Goal: Task Accomplishment & Management: Use online tool/utility

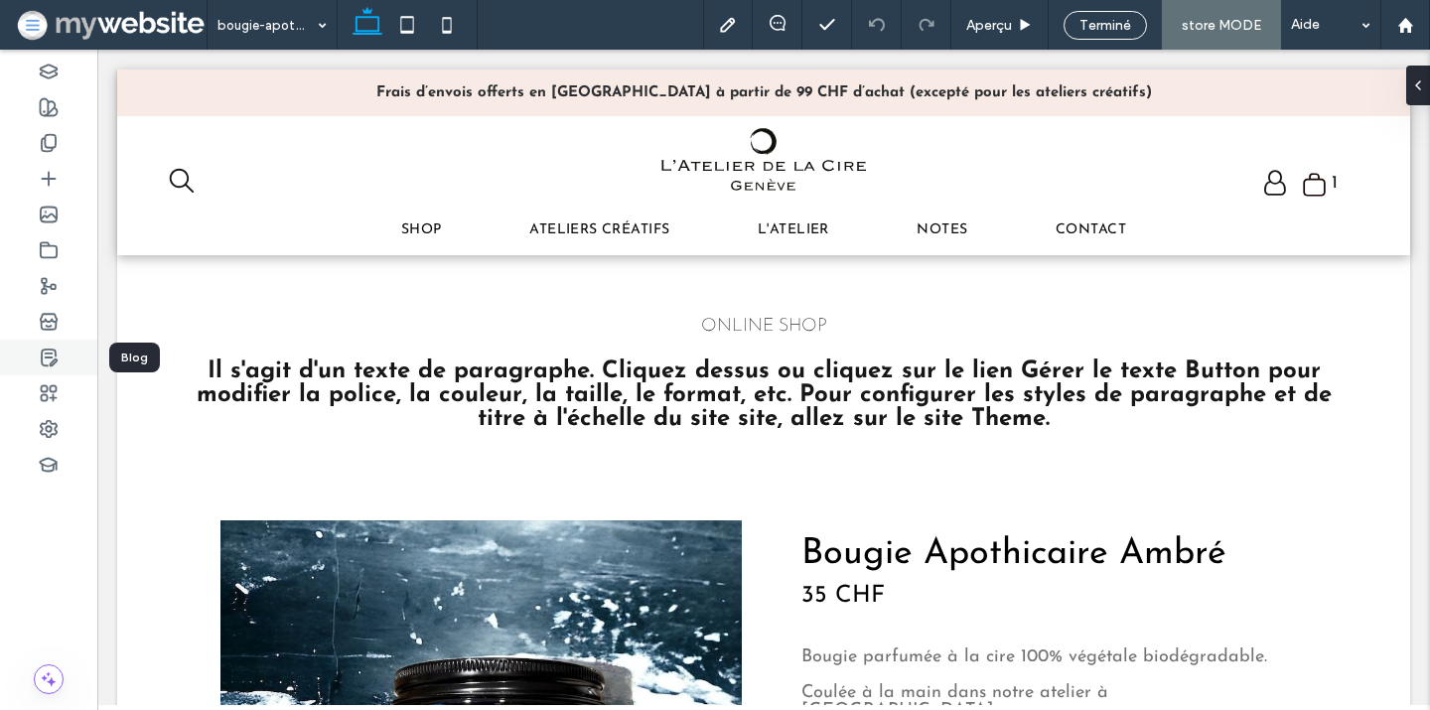
click at [50, 358] on use at bounding box center [49, 358] width 15 height 16
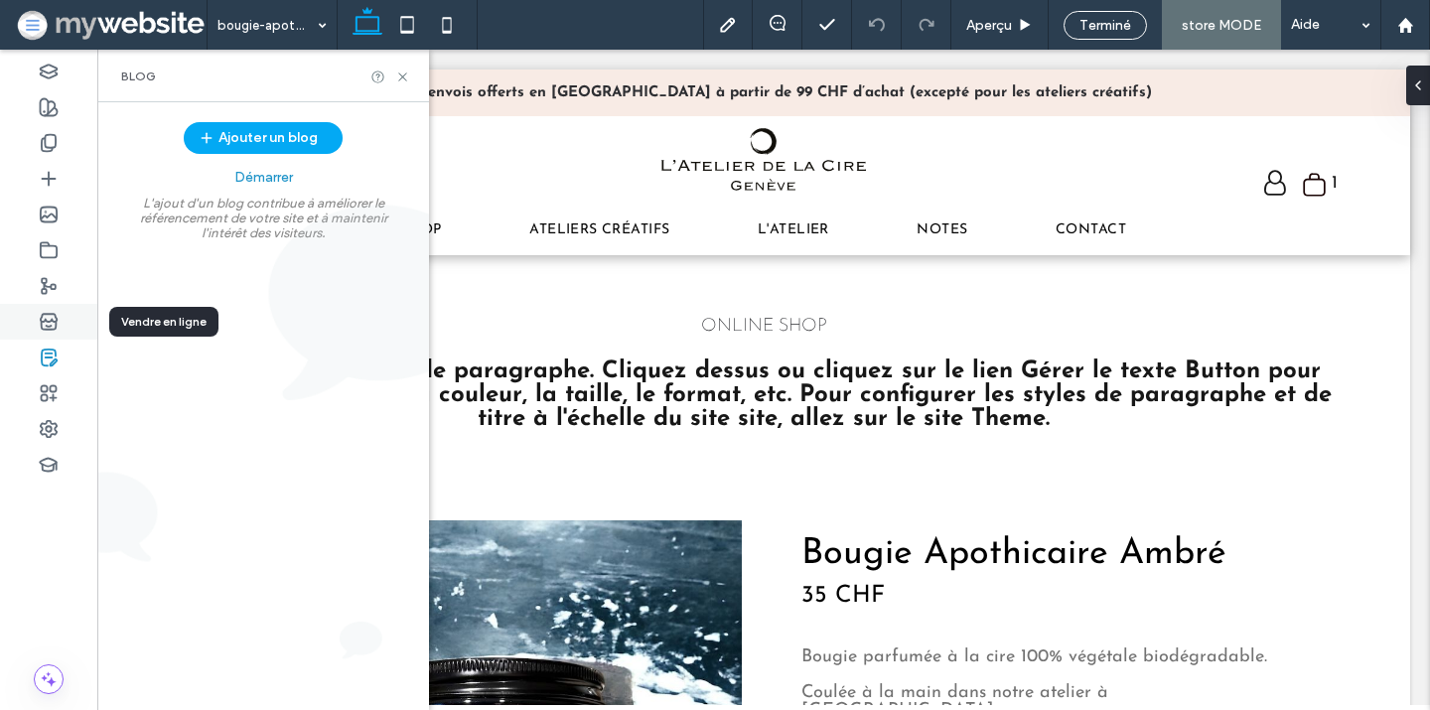
click at [58, 322] on icon at bounding box center [49, 322] width 20 height 20
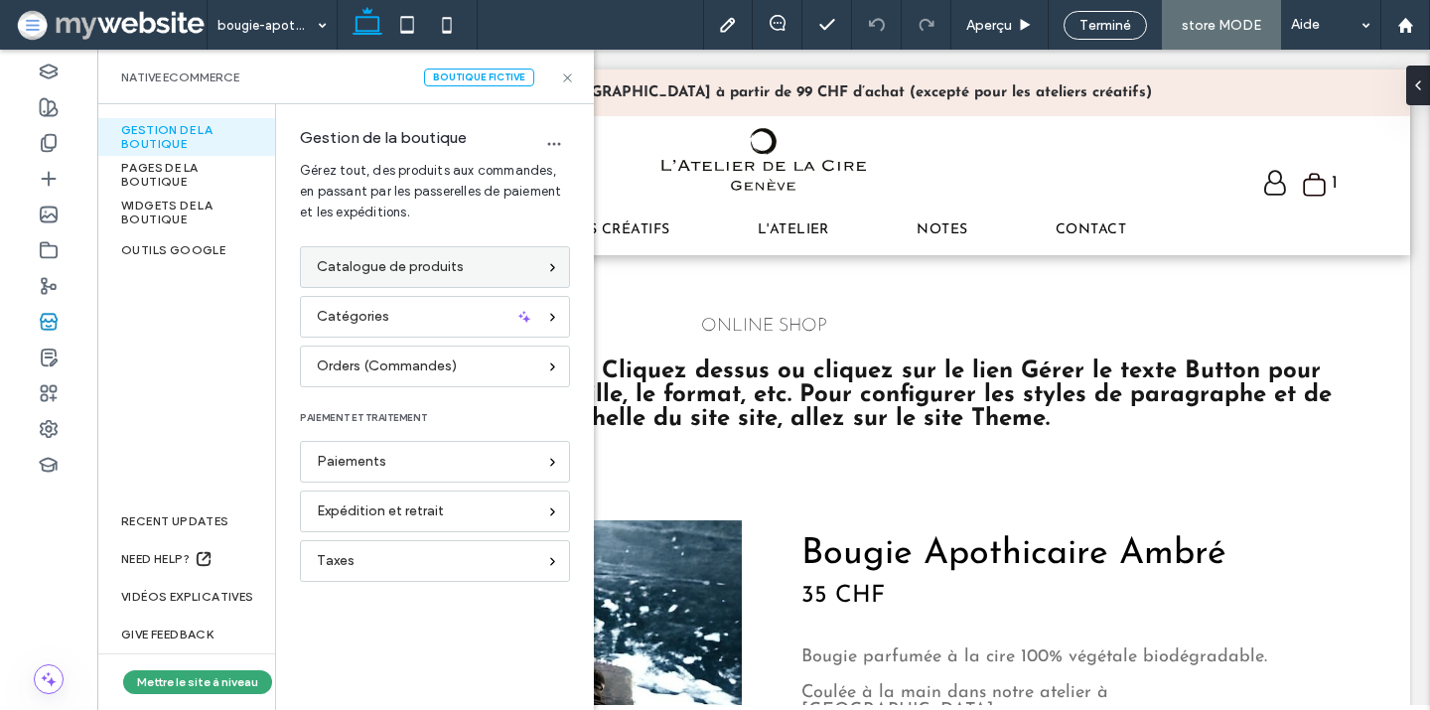
click at [361, 263] on span "Catalogue de produits" at bounding box center [390, 267] width 147 height 22
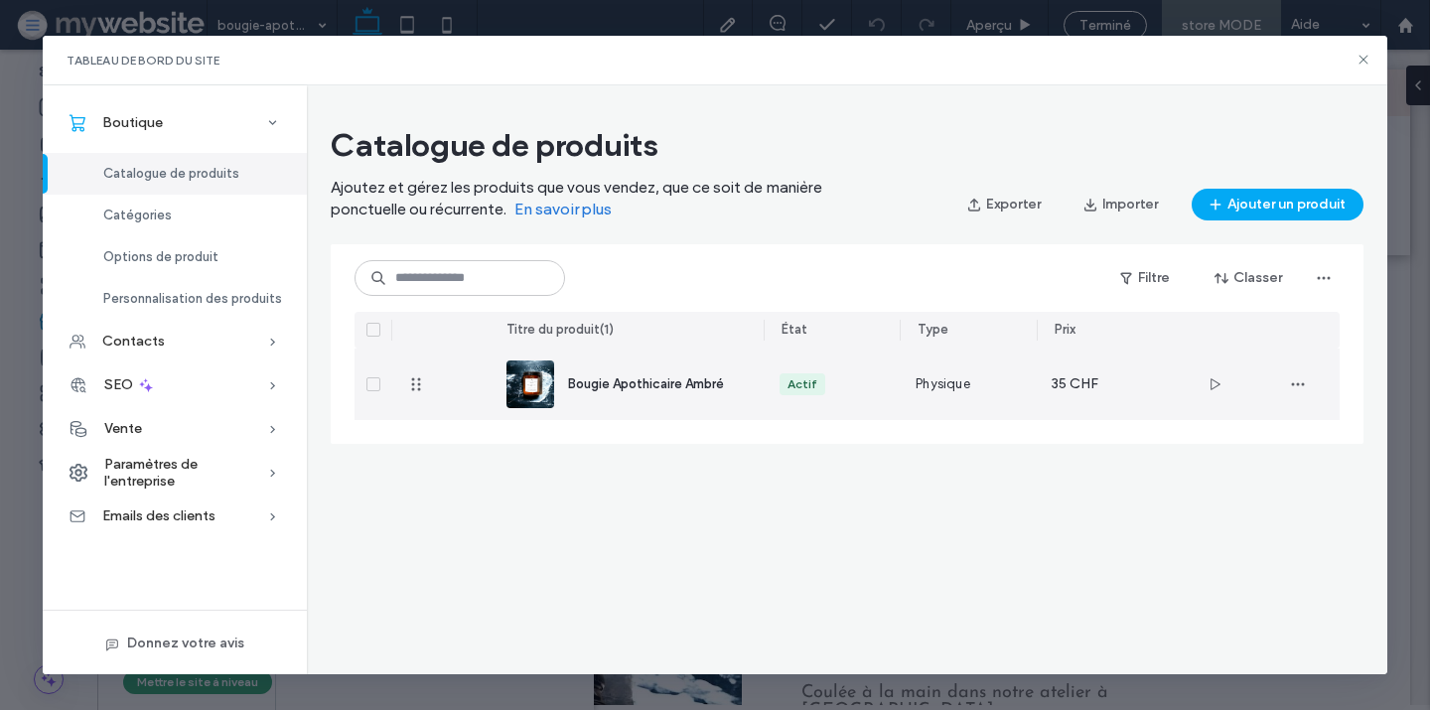
click at [569, 381] on span "Bougie Apothicaire Ambré" at bounding box center [646, 383] width 156 height 15
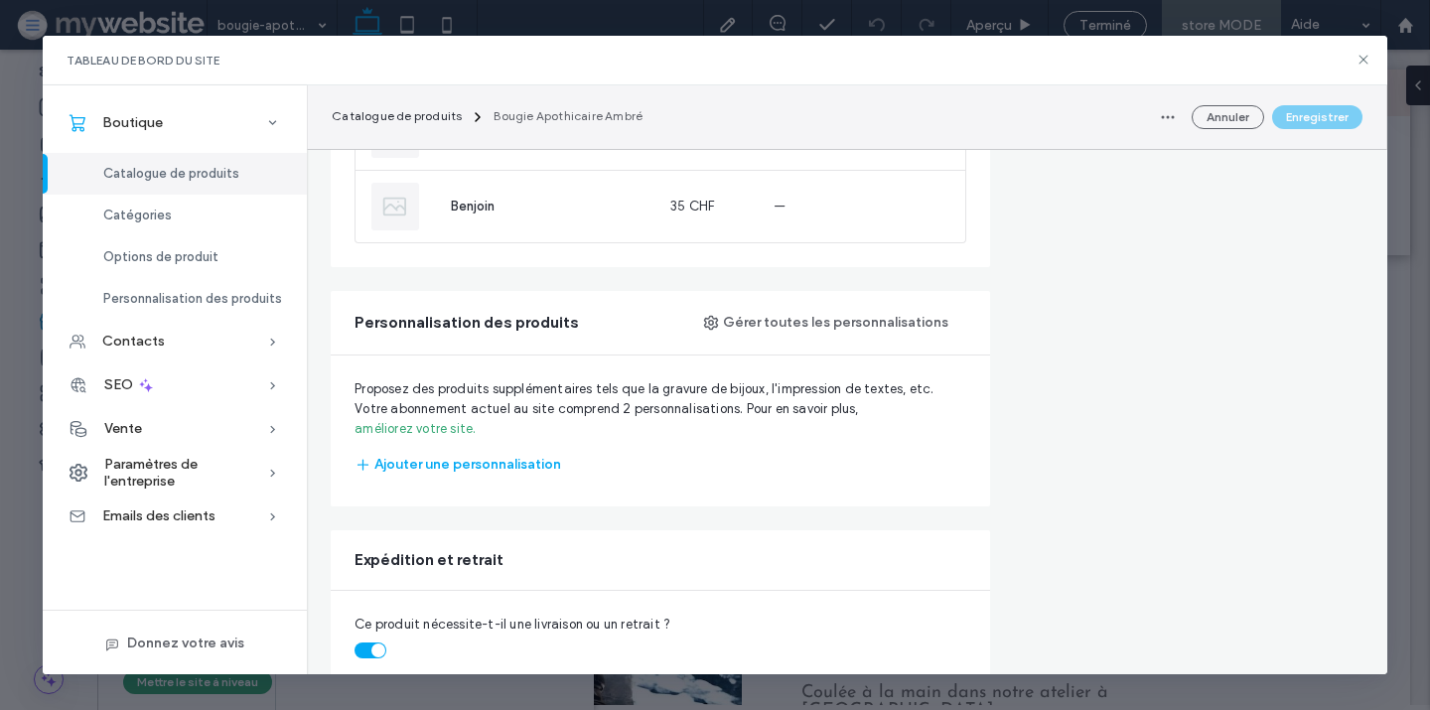
scroll to position [1679, 0]
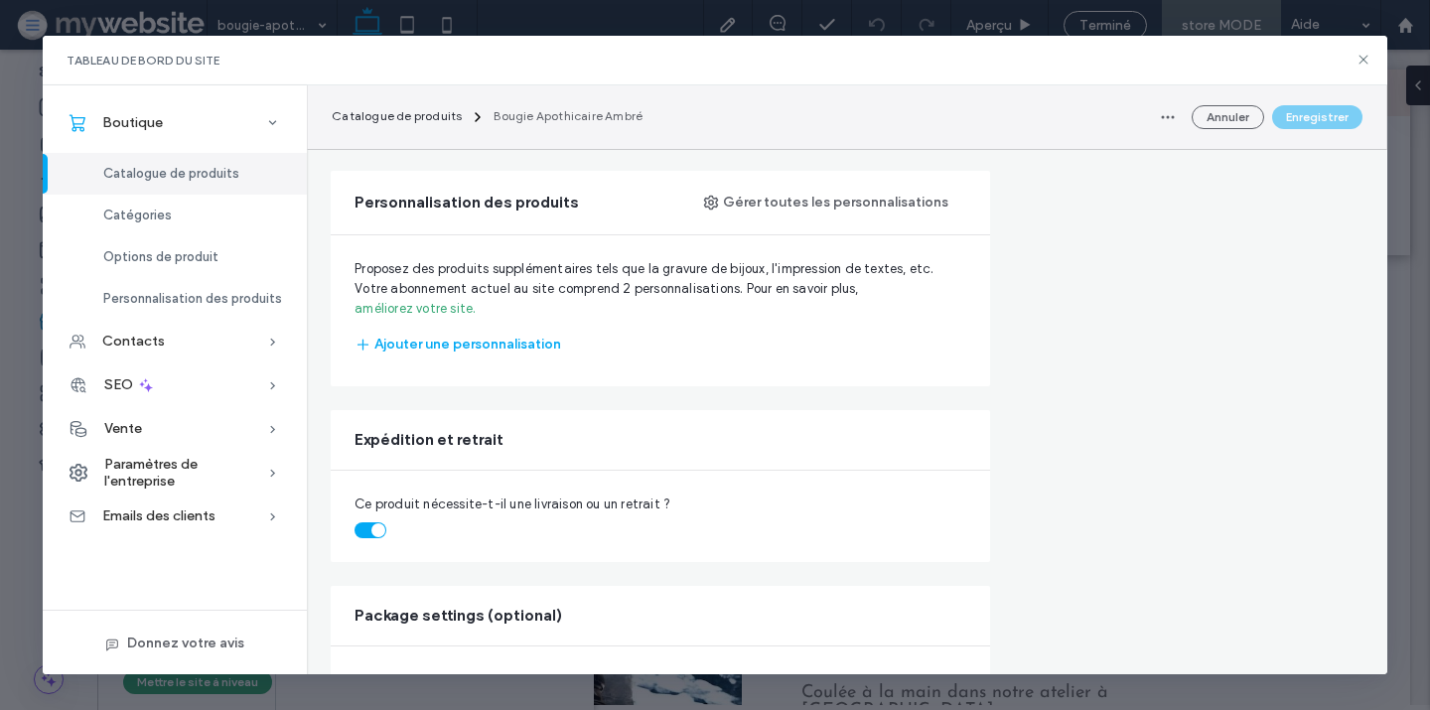
click at [460, 299] on link "améliorez votre site." at bounding box center [415, 309] width 121 height 20
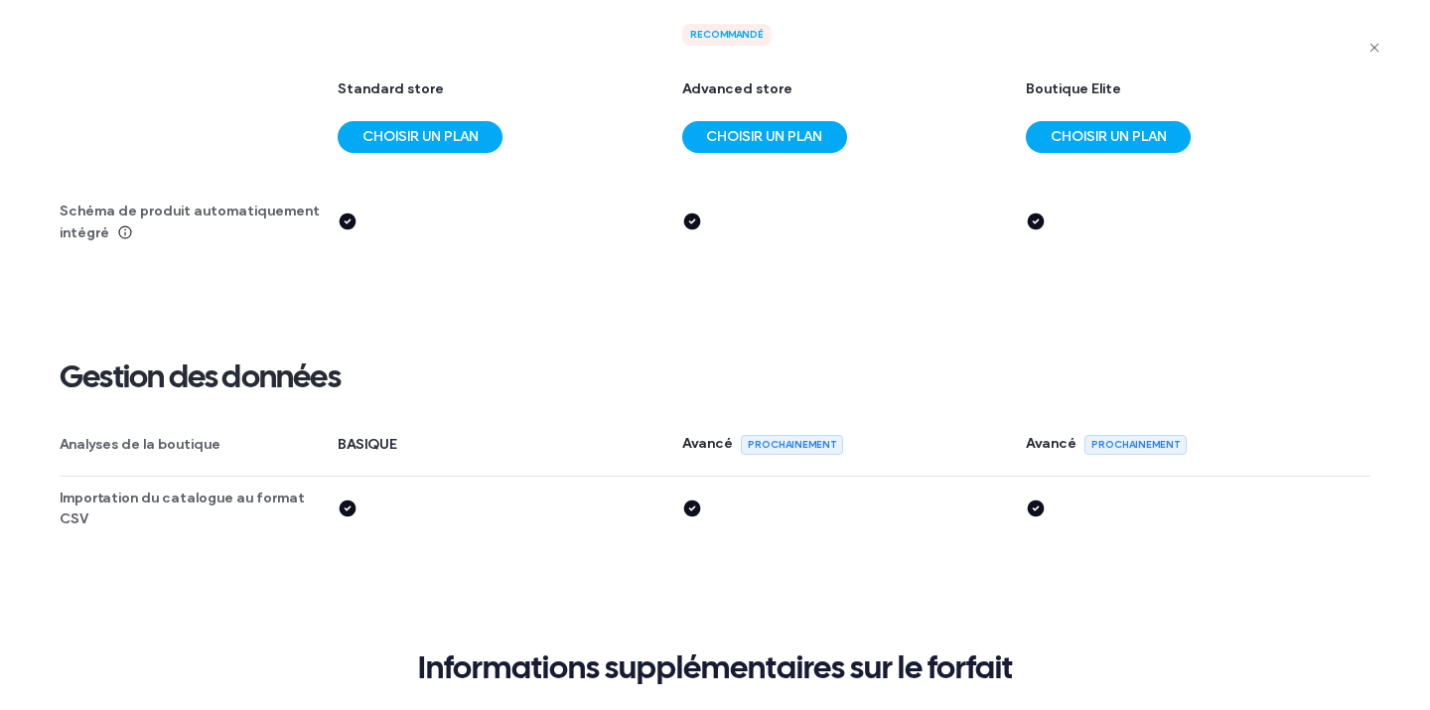
scroll to position [4378, 0]
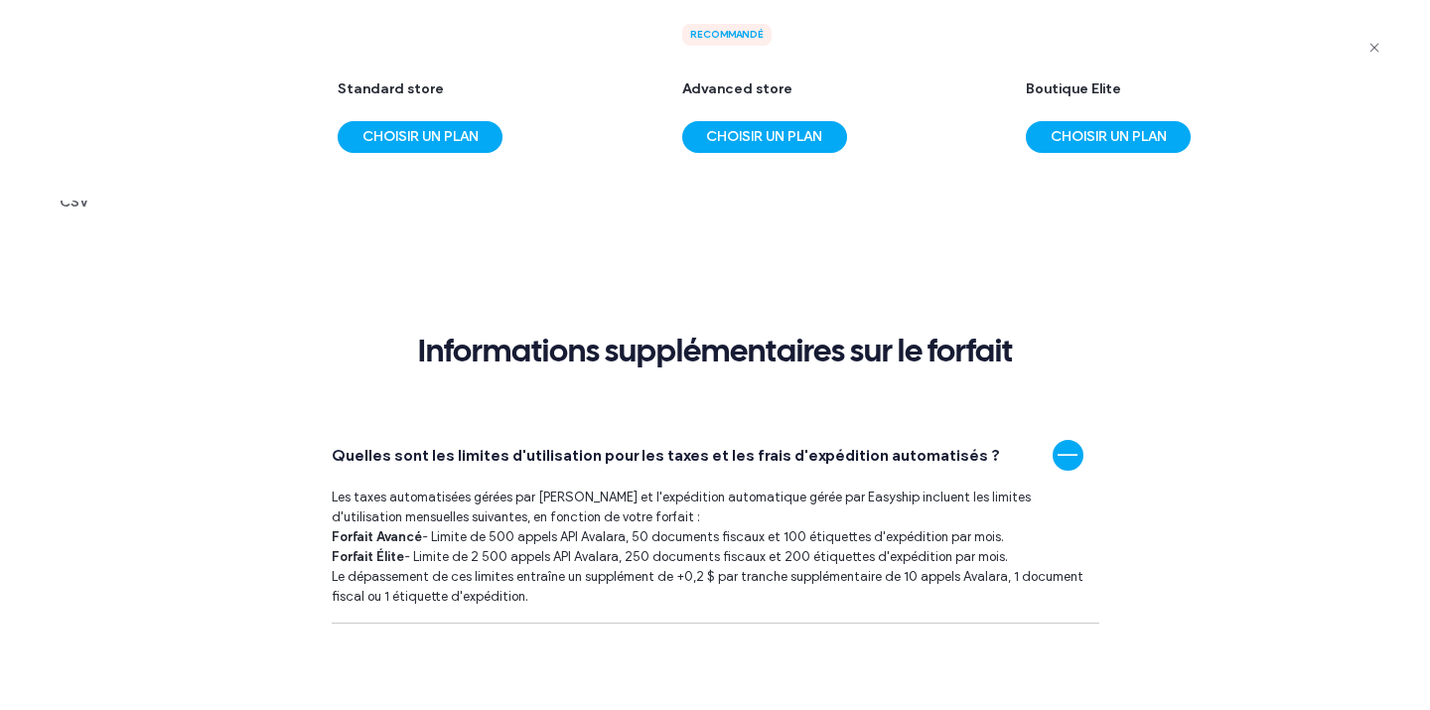
click at [1374, 48] on use "button" at bounding box center [1373, 47] width 9 height 9
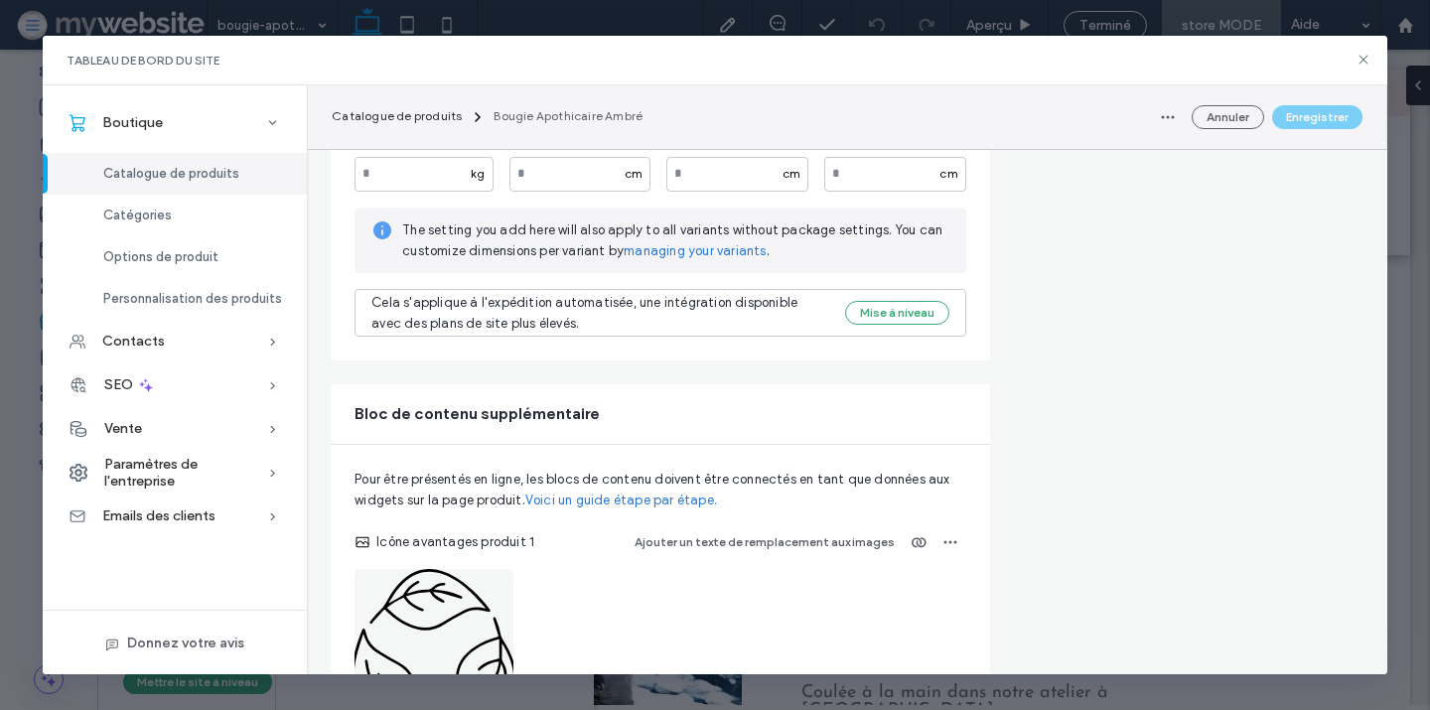
scroll to position [2239, 0]
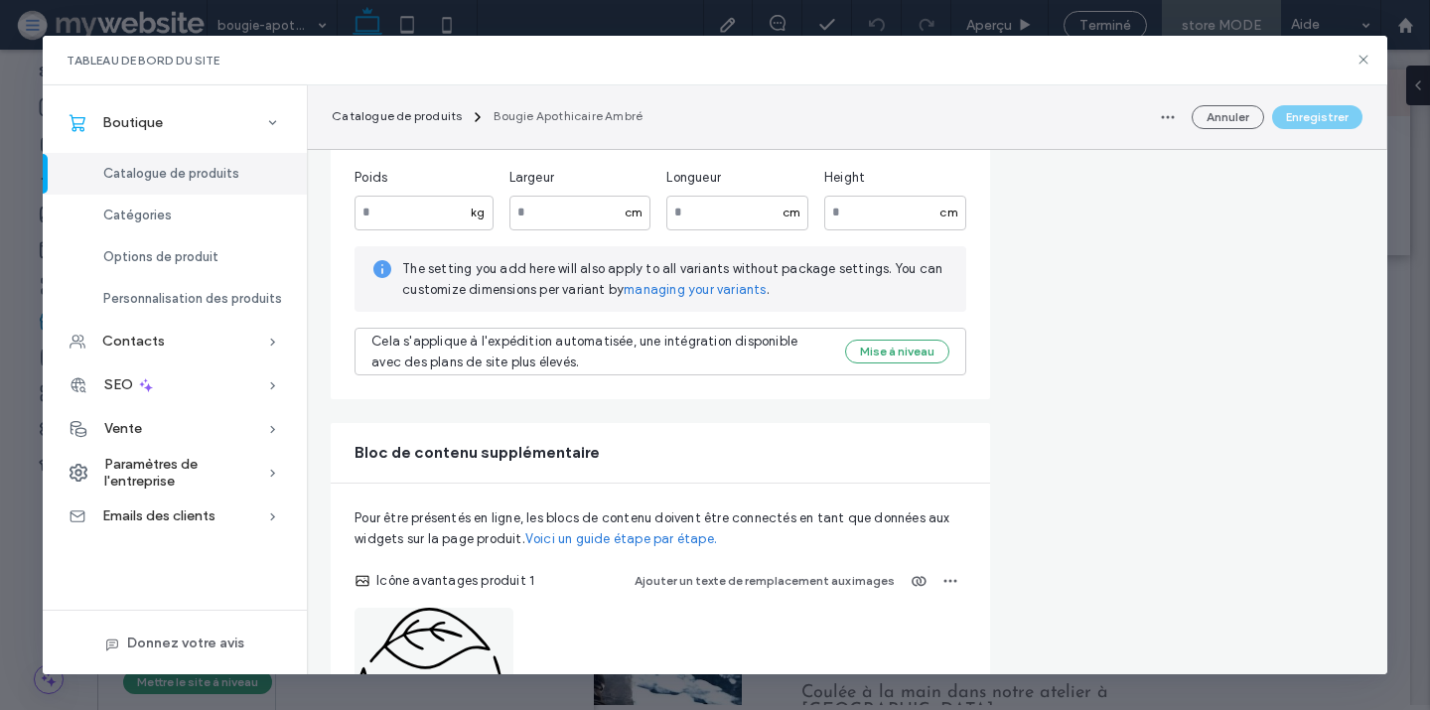
click at [660, 280] on link "managing your variants" at bounding box center [695, 290] width 142 height 20
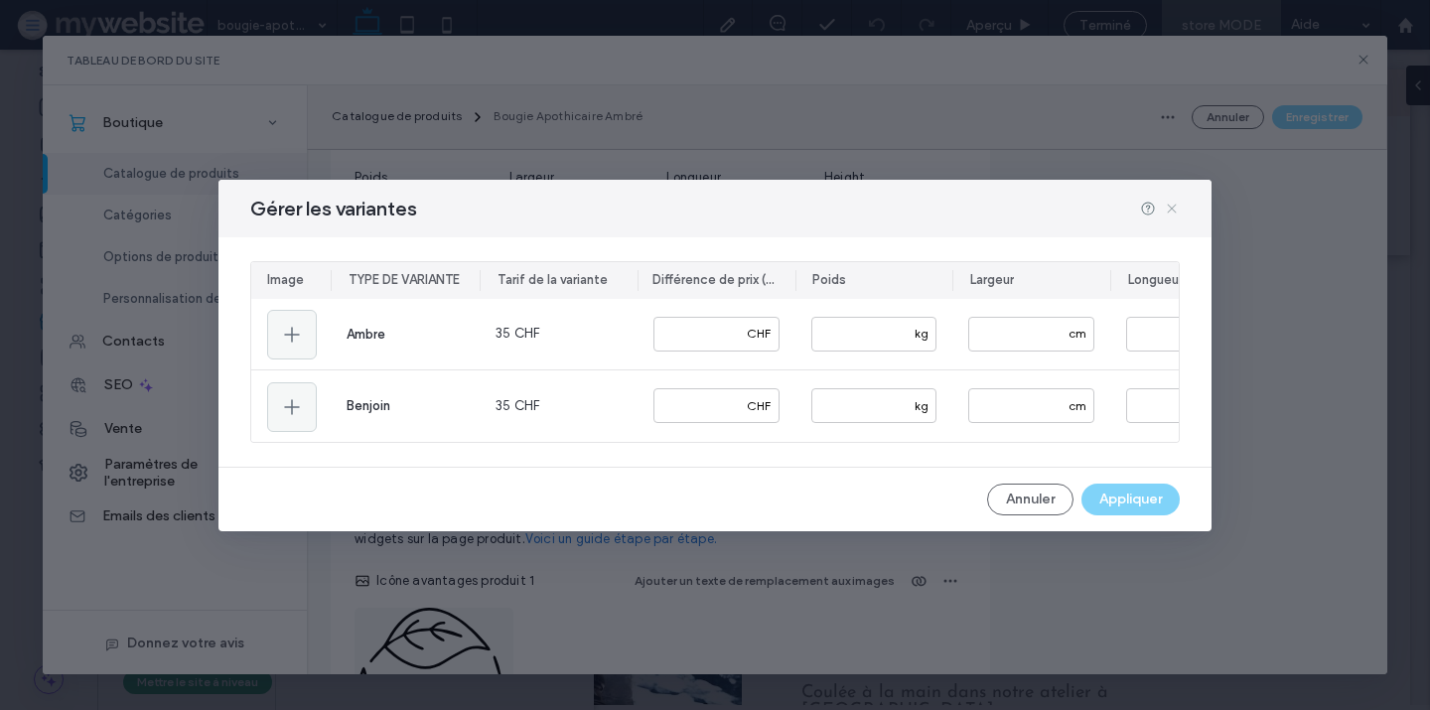
click at [1172, 206] on icon at bounding box center [1172, 209] width 16 height 16
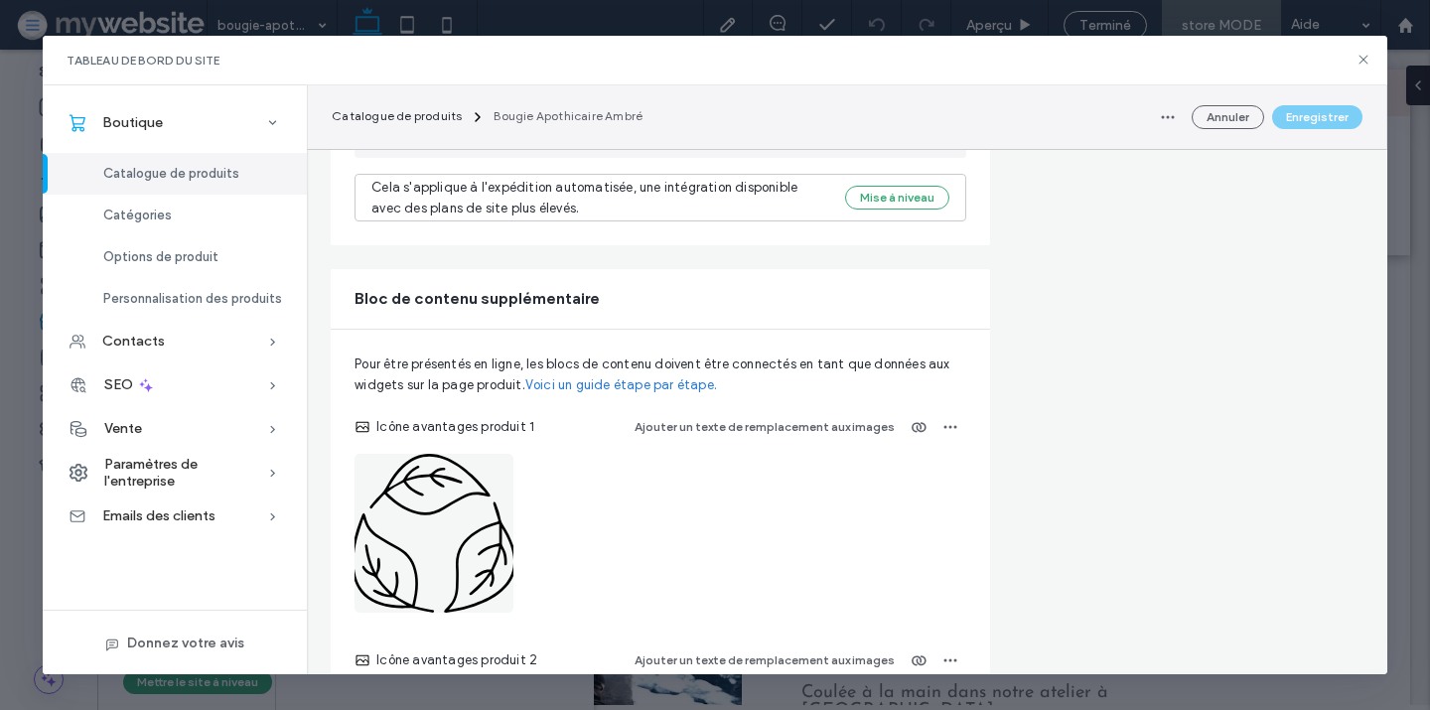
scroll to position [2394, 0]
click at [682, 374] on link "Voici un guide étape par étape." at bounding box center [621, 384] width 192 height 20
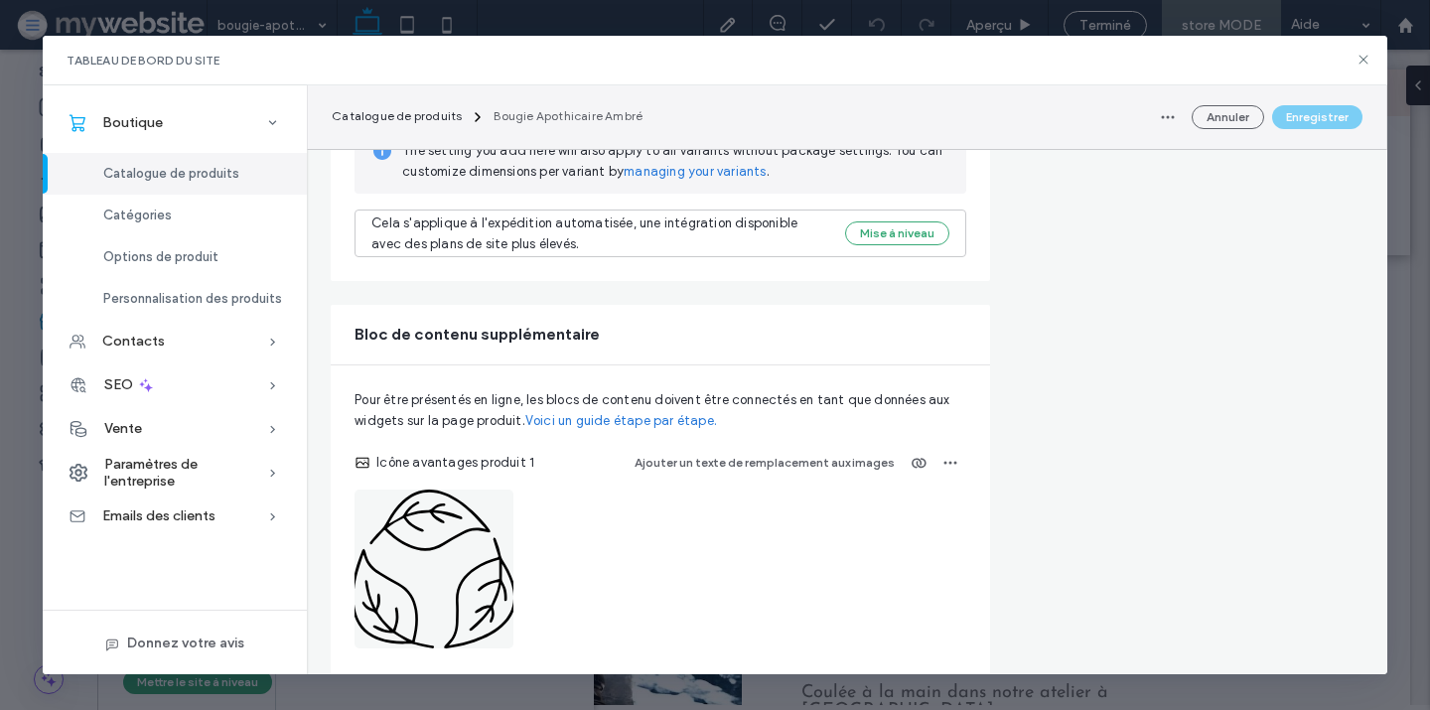
scroll to position [2345, 0]
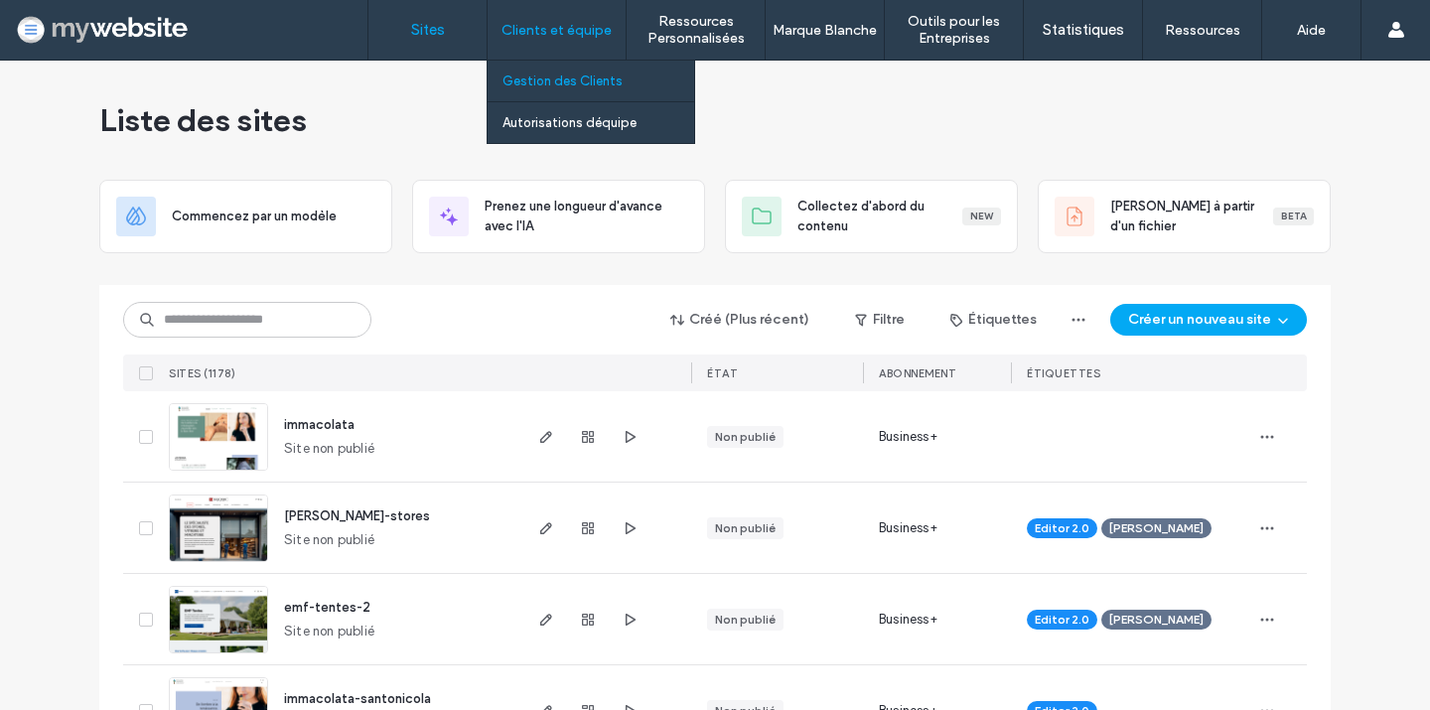
click at [569, 82] on label "Gestion des Clients" at bounding box center [563, 80] width 120 height 15
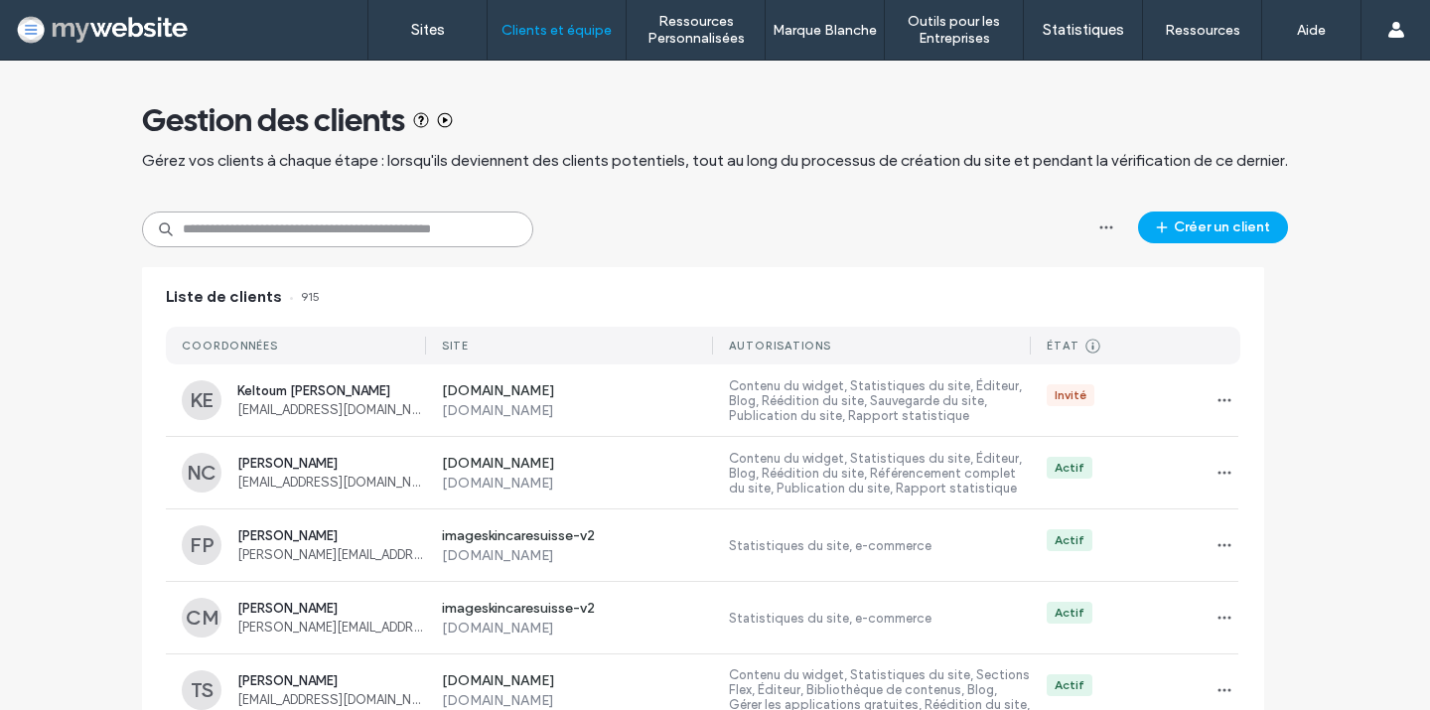
click at [484, 223] on input at bounding box center [337, 230] width 391 height 36
type input "*******"
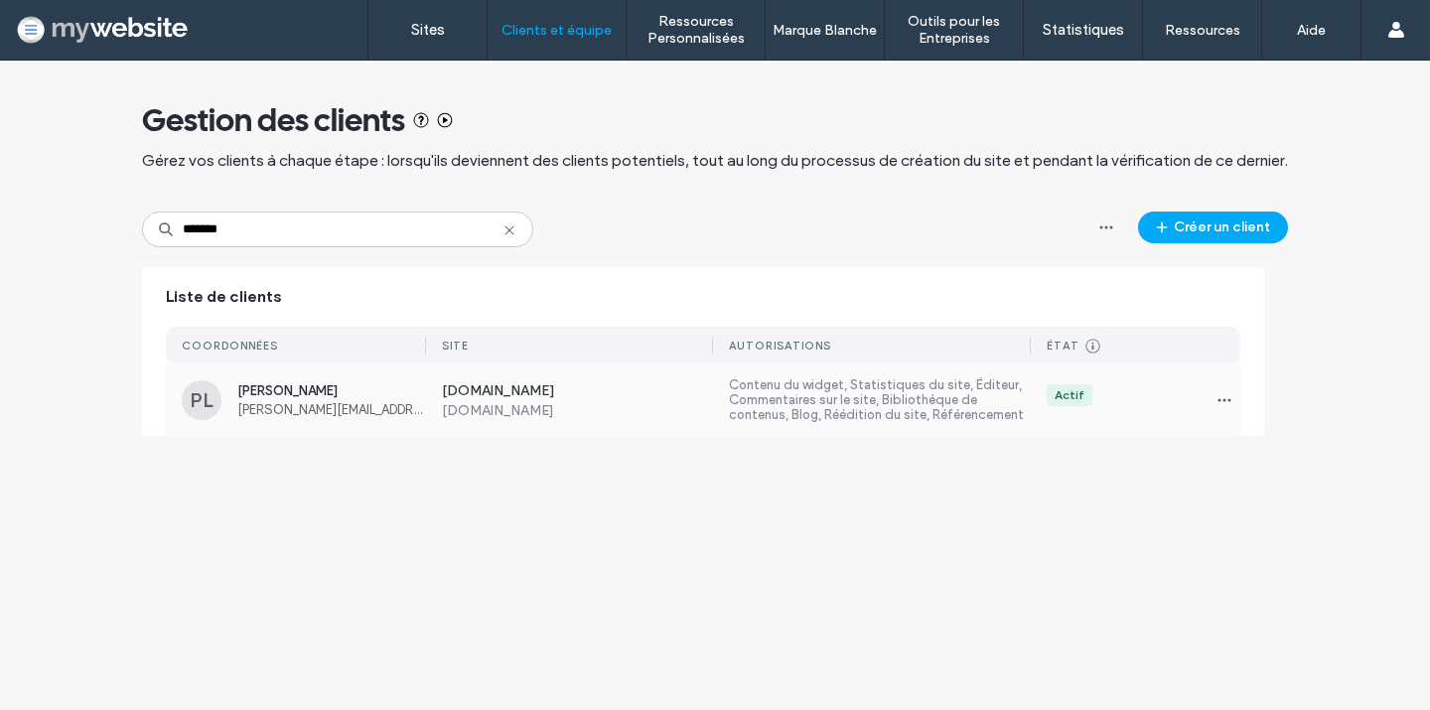
click at [596, 395] on label "[DOMAIN_NAME]" at bounding box center [578, 392] width 272 height 20
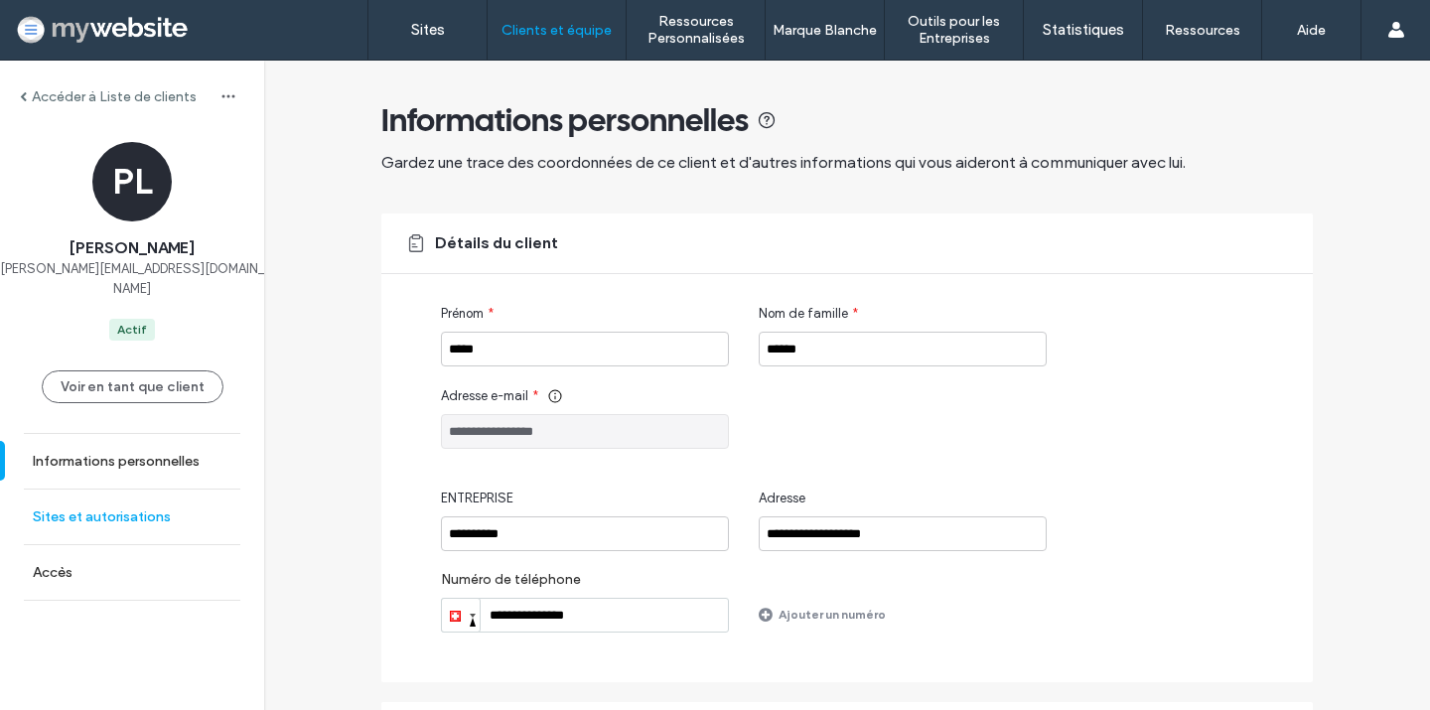
click at [134, 508] on label "Sites et autorisations" at bounding box center [102, 516] width 138 height 17
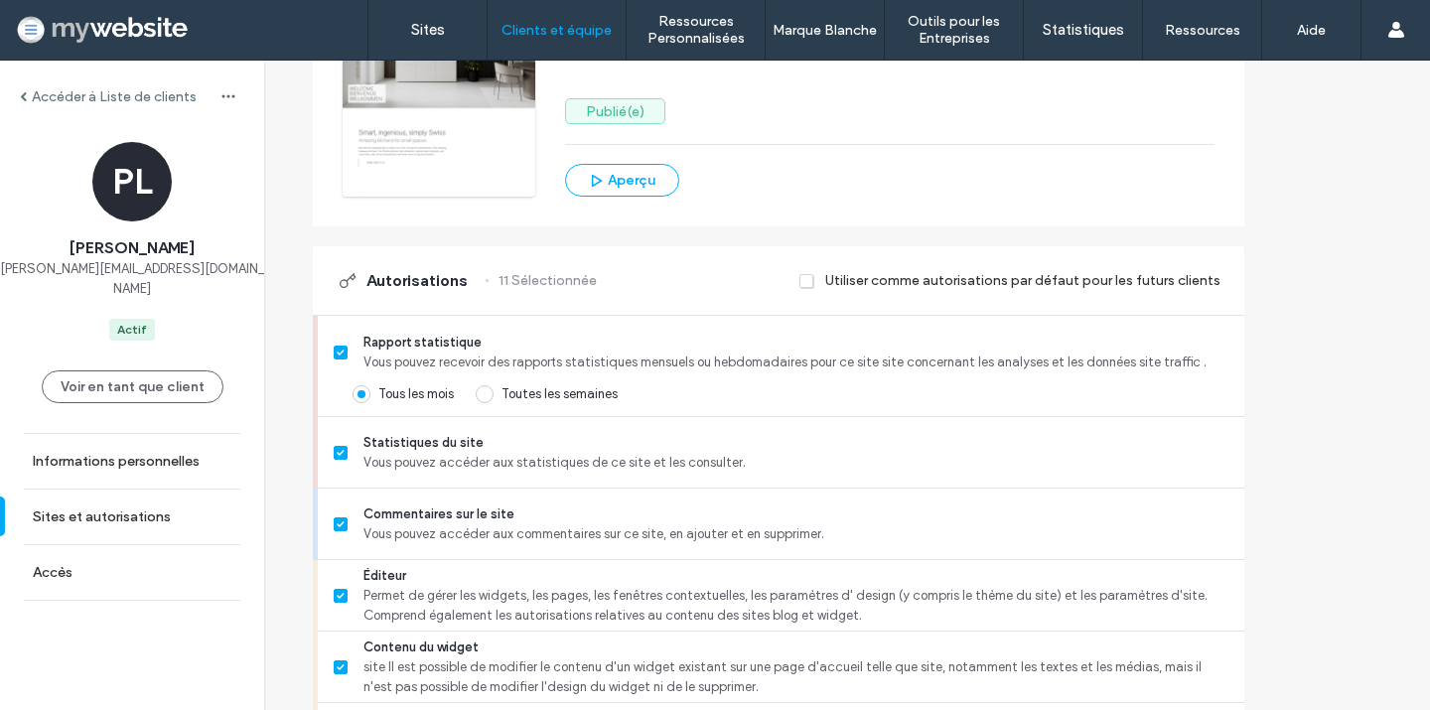
scroll to position [436, 0]
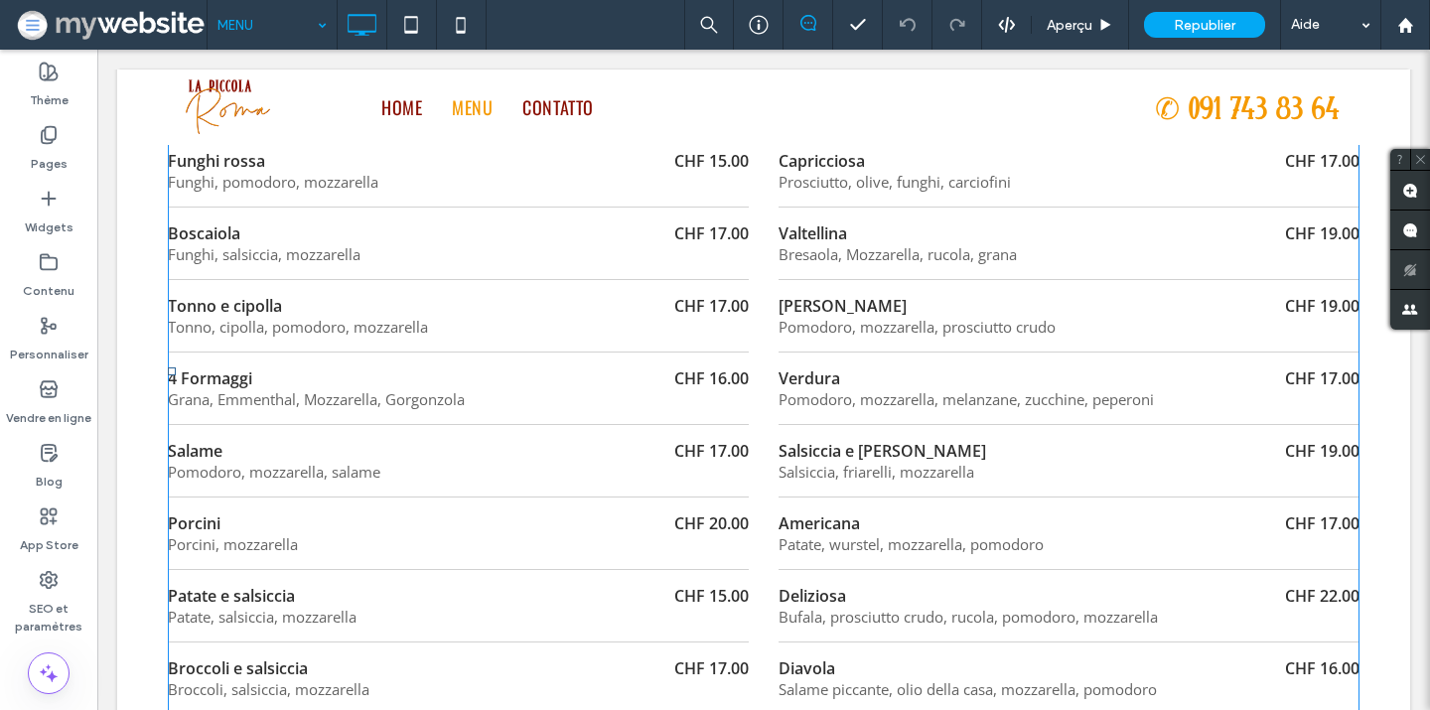
scroll to position [2403, 0]
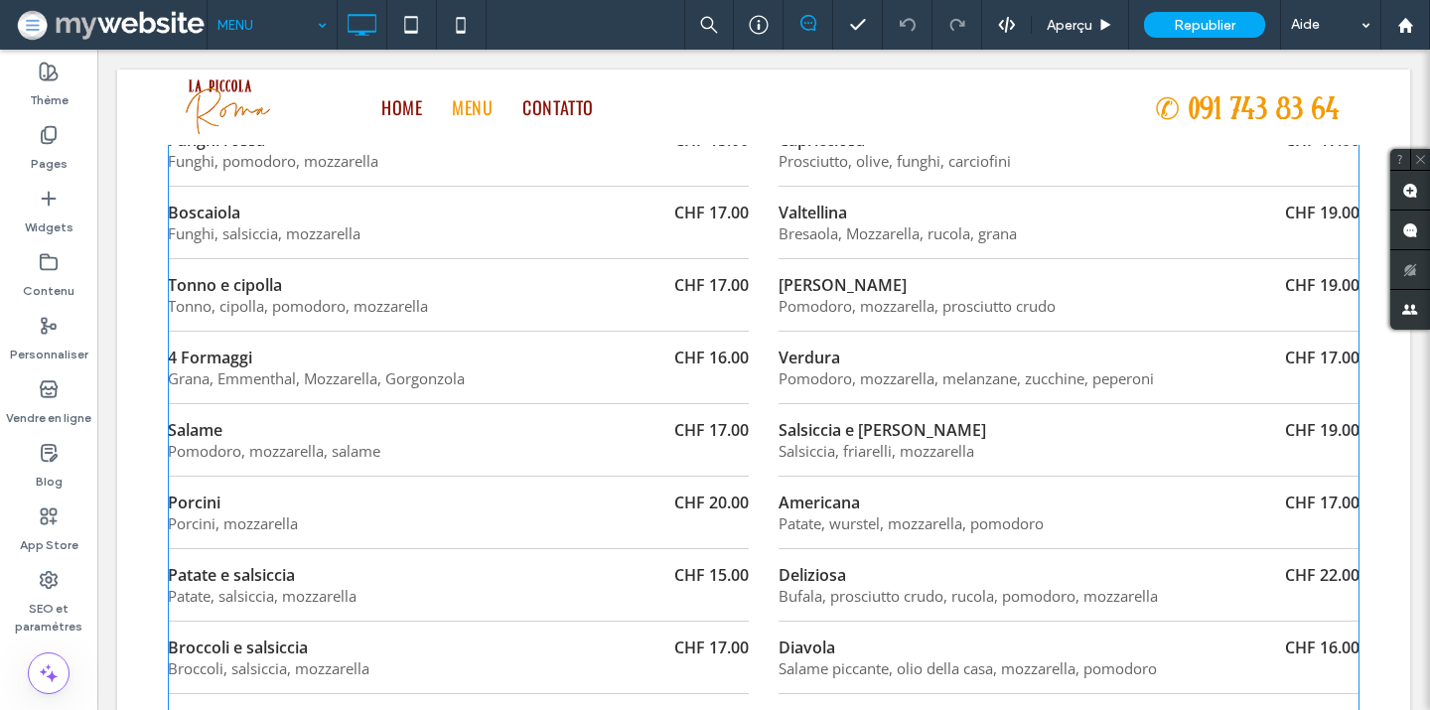
click at [853, 259] on div "S. Daniele Pomodoro, mozzarella, prosciutto crudo CHF 19.00" at bounding box center [1069, 295] width 581 height 72
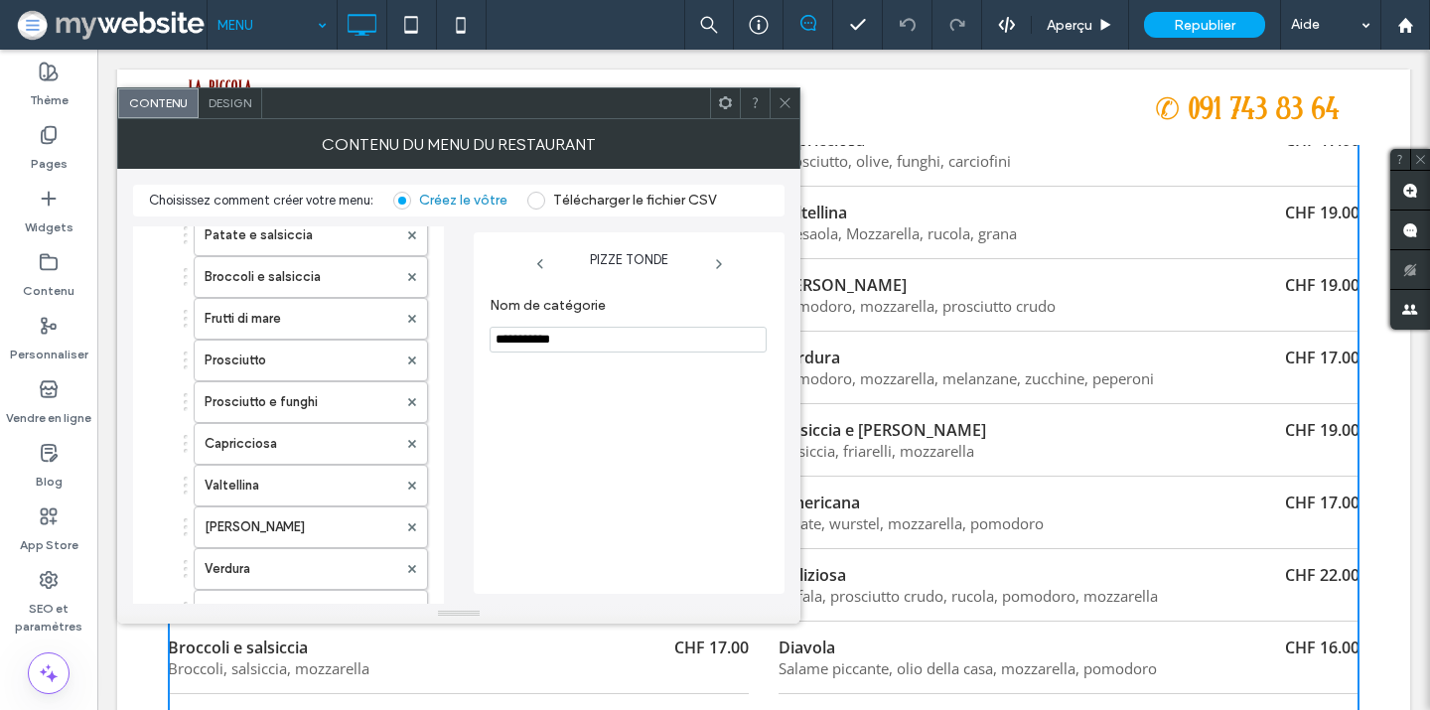
scroll to position [413, 0]
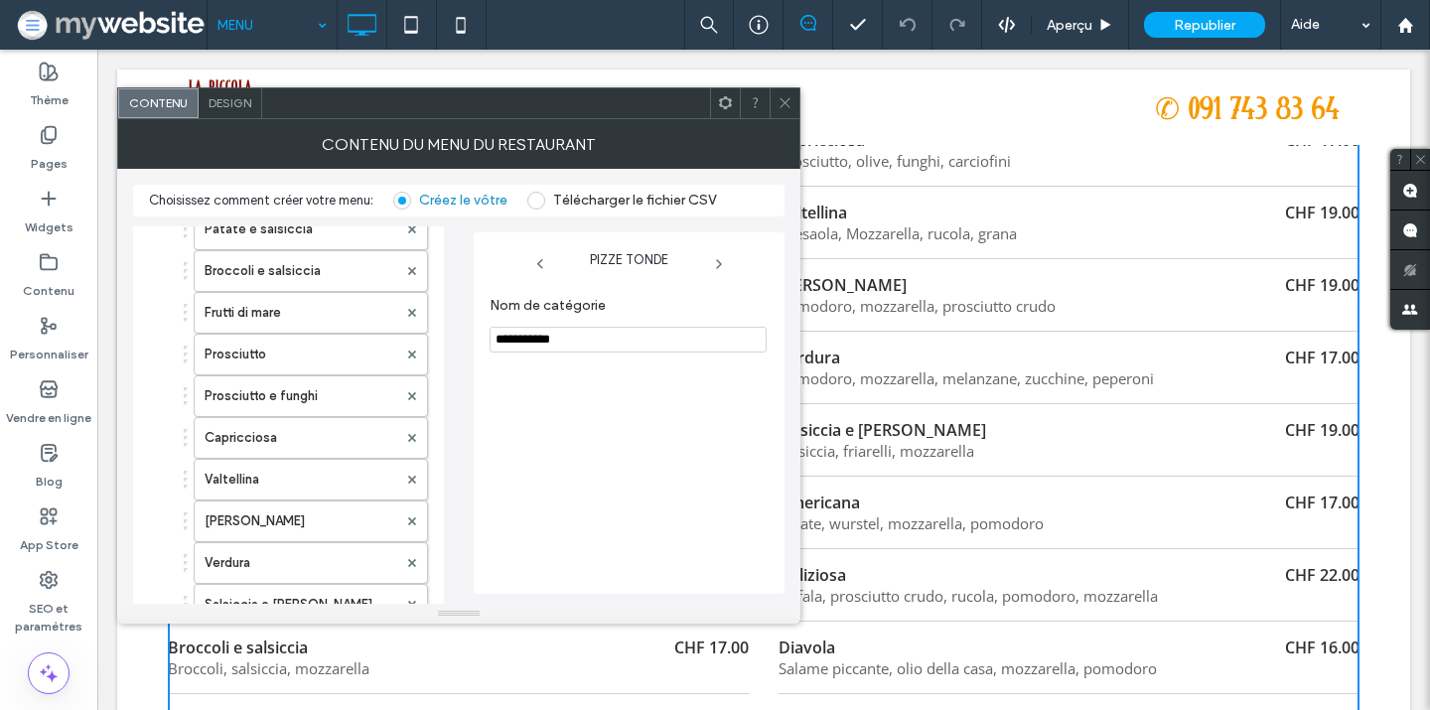
click at [300, 484] on label "Valtellina" at bounding box center [301, 480] width 193 height 40
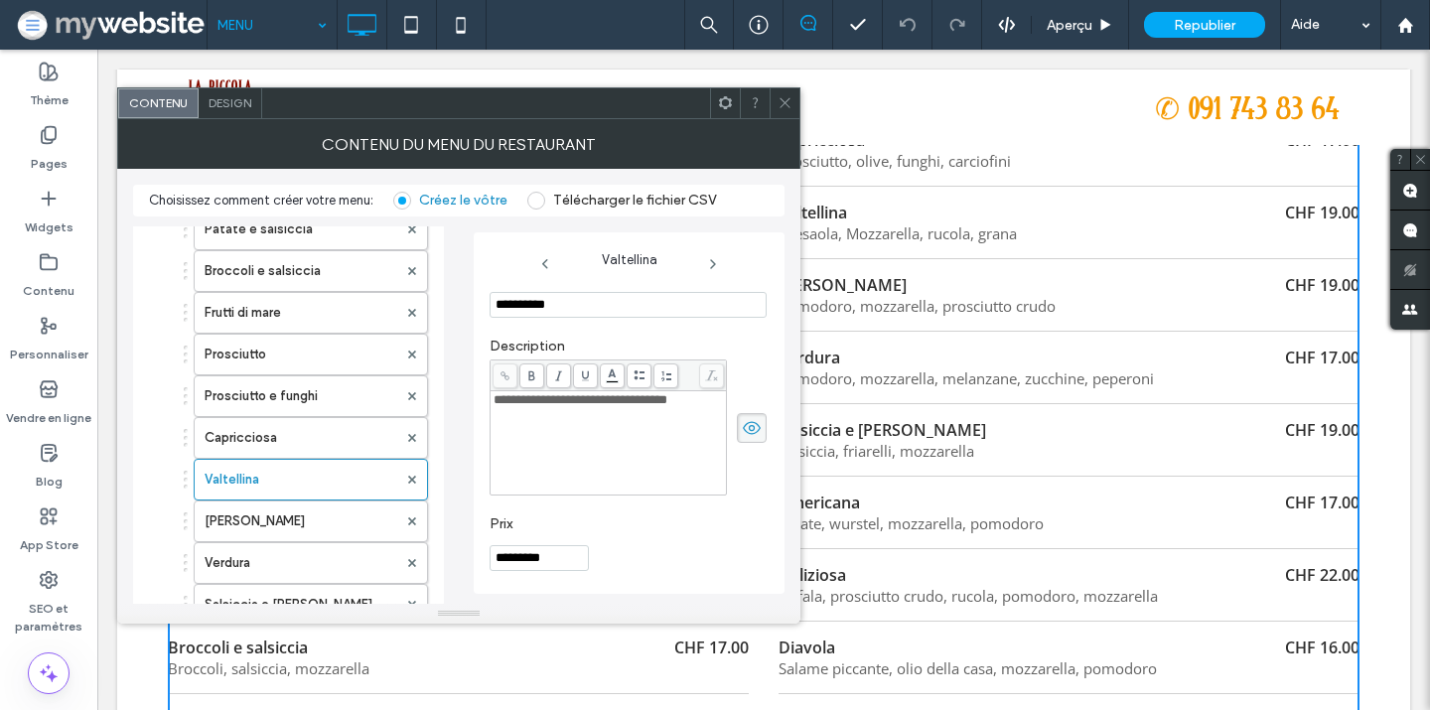
scroll to position [216, 0]
click at [535, 552] on input "*********" at bounding box center [539, 558] width 99 height 26
type input "*********"
click at [642, 539] on section "Prix *********" at bounding box center [628, 542] width 277 height 75
click at [795, 100] on div at bounding box center [785, 103] width 30 height 30
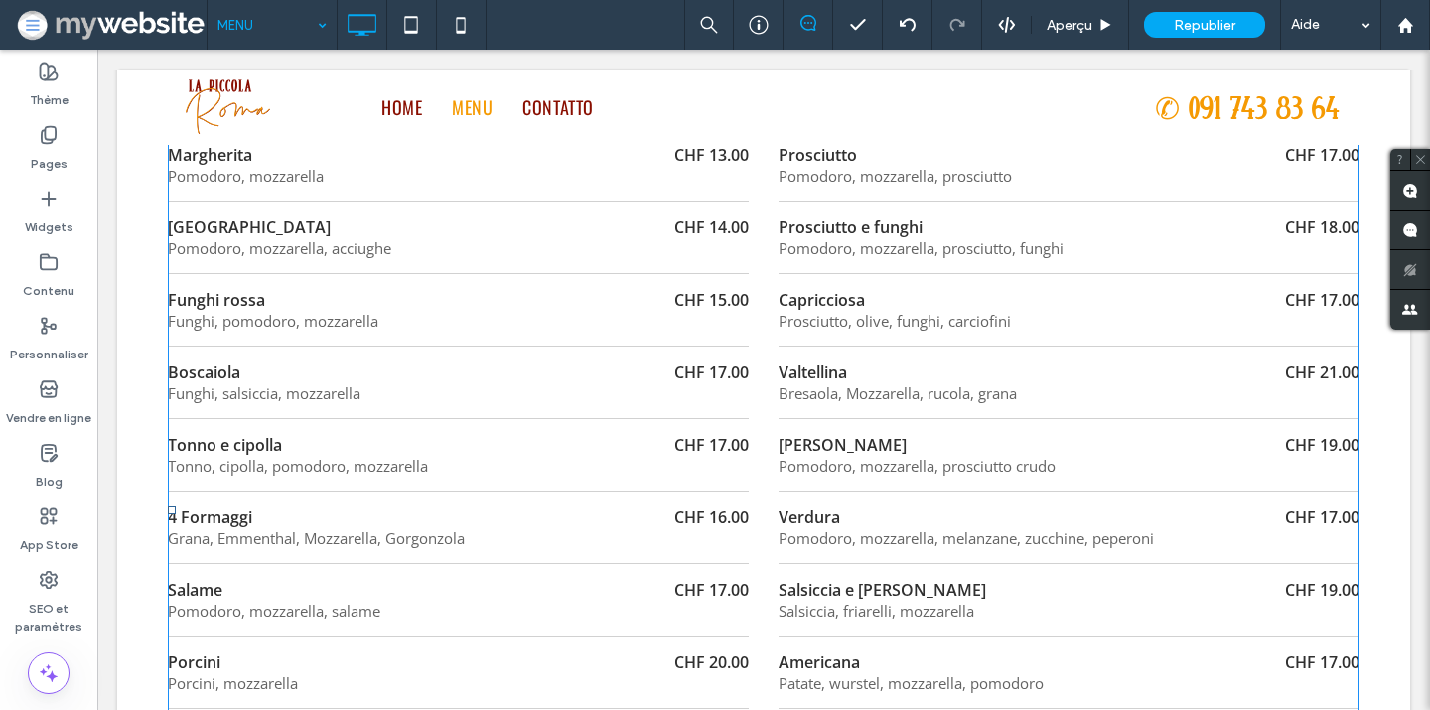
scroll to position [2304, 0]
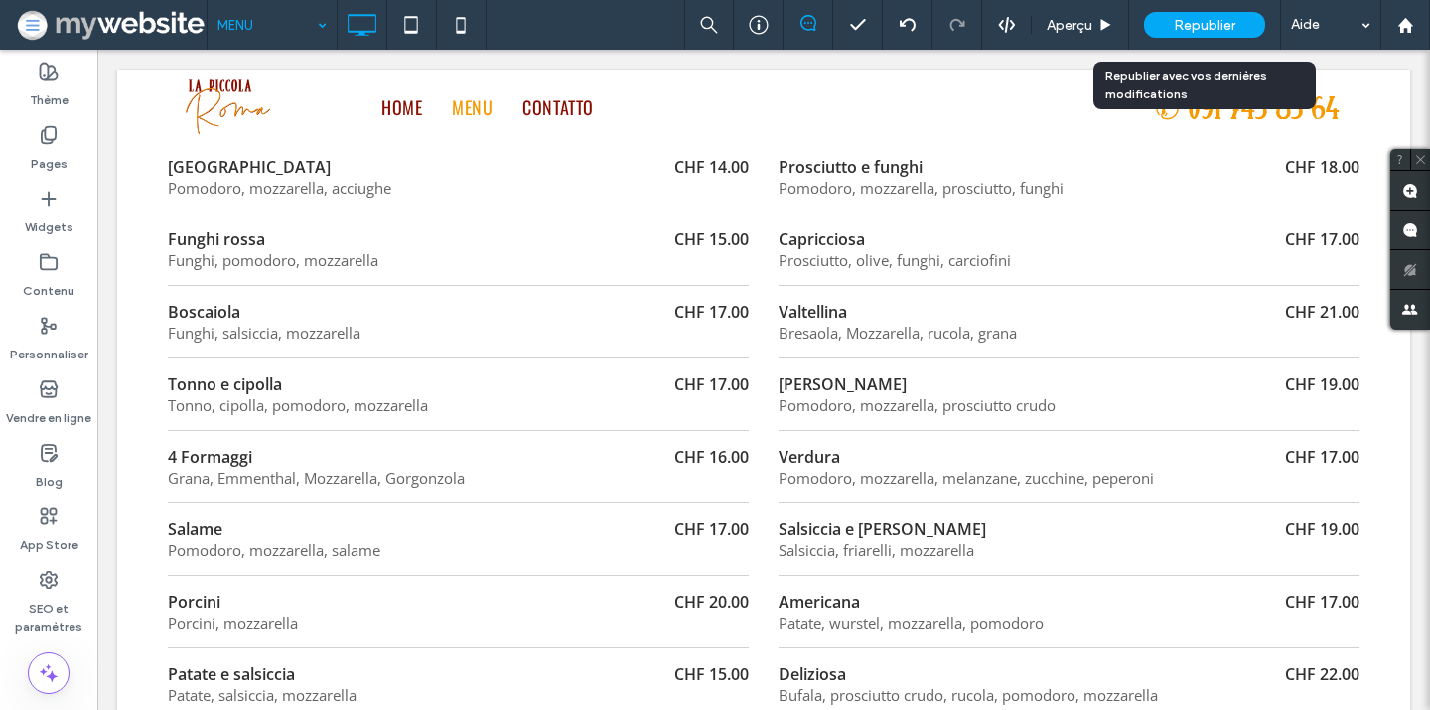
click at [1176, 22] on span "Republier" at bounding box center [1205, 25] width 62 height 17
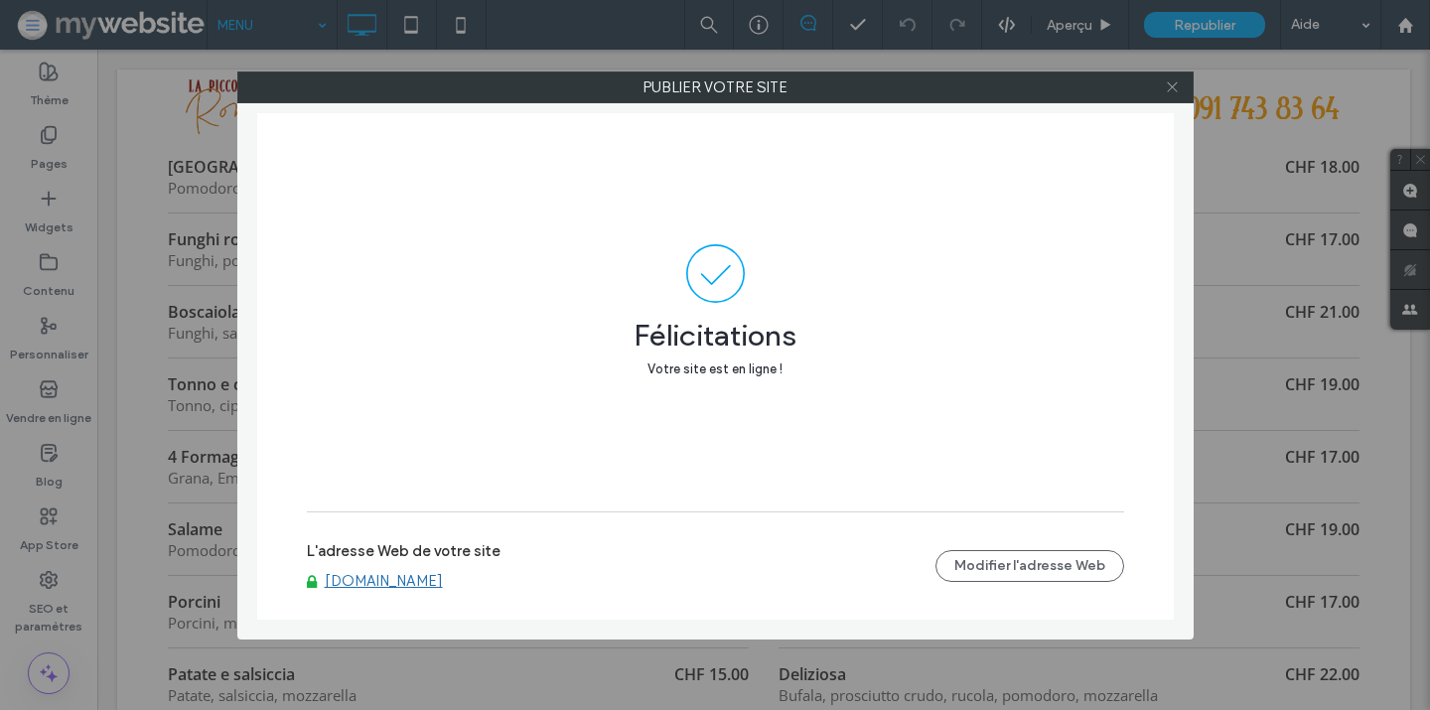
click at [1173, 84] on icon at bounding box center [1172, 86] width 15 height 15
